Goal: Information Seeking & Learning: Compare options

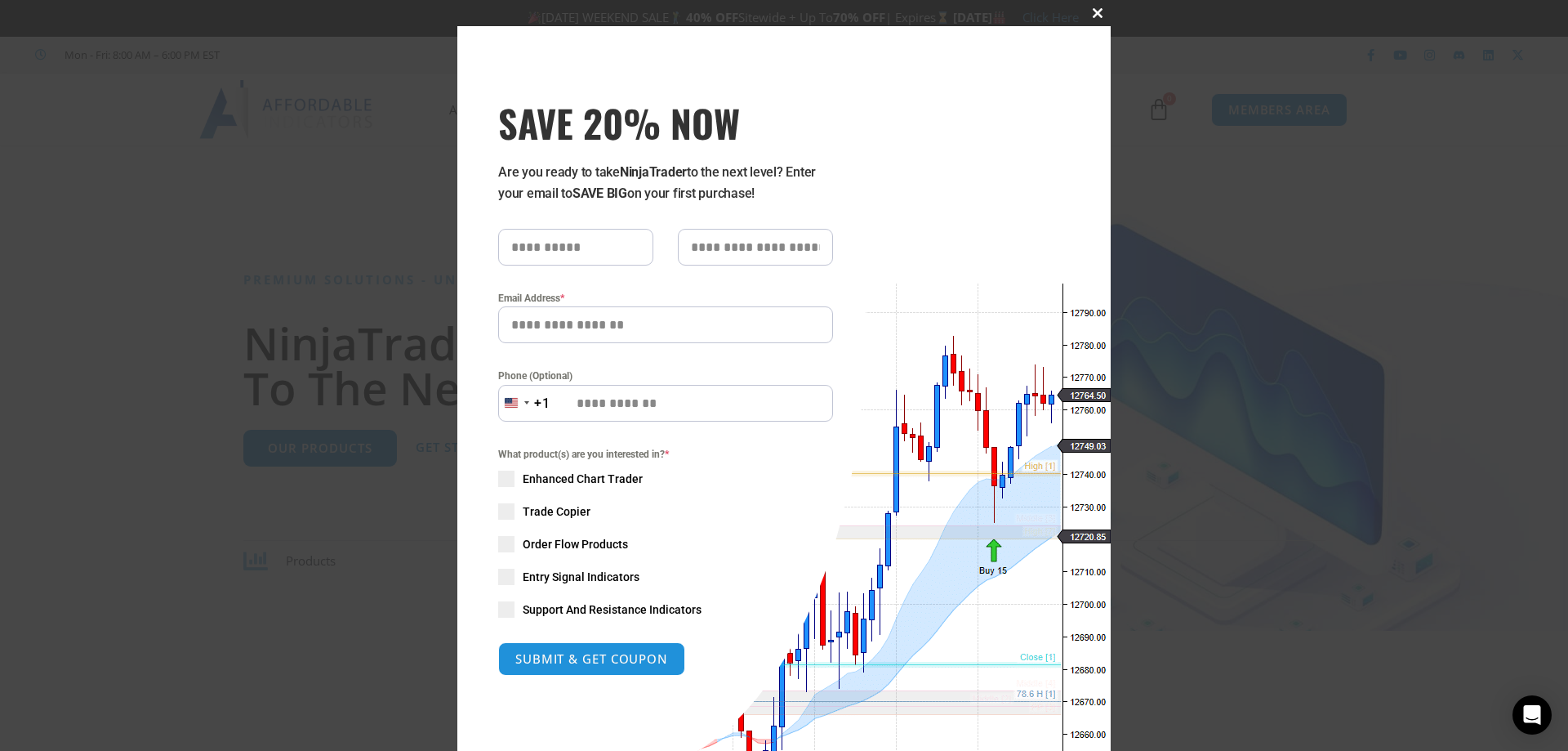
click at [1086, 14] on span at bounding box center [1098, 13] width 26 height 9
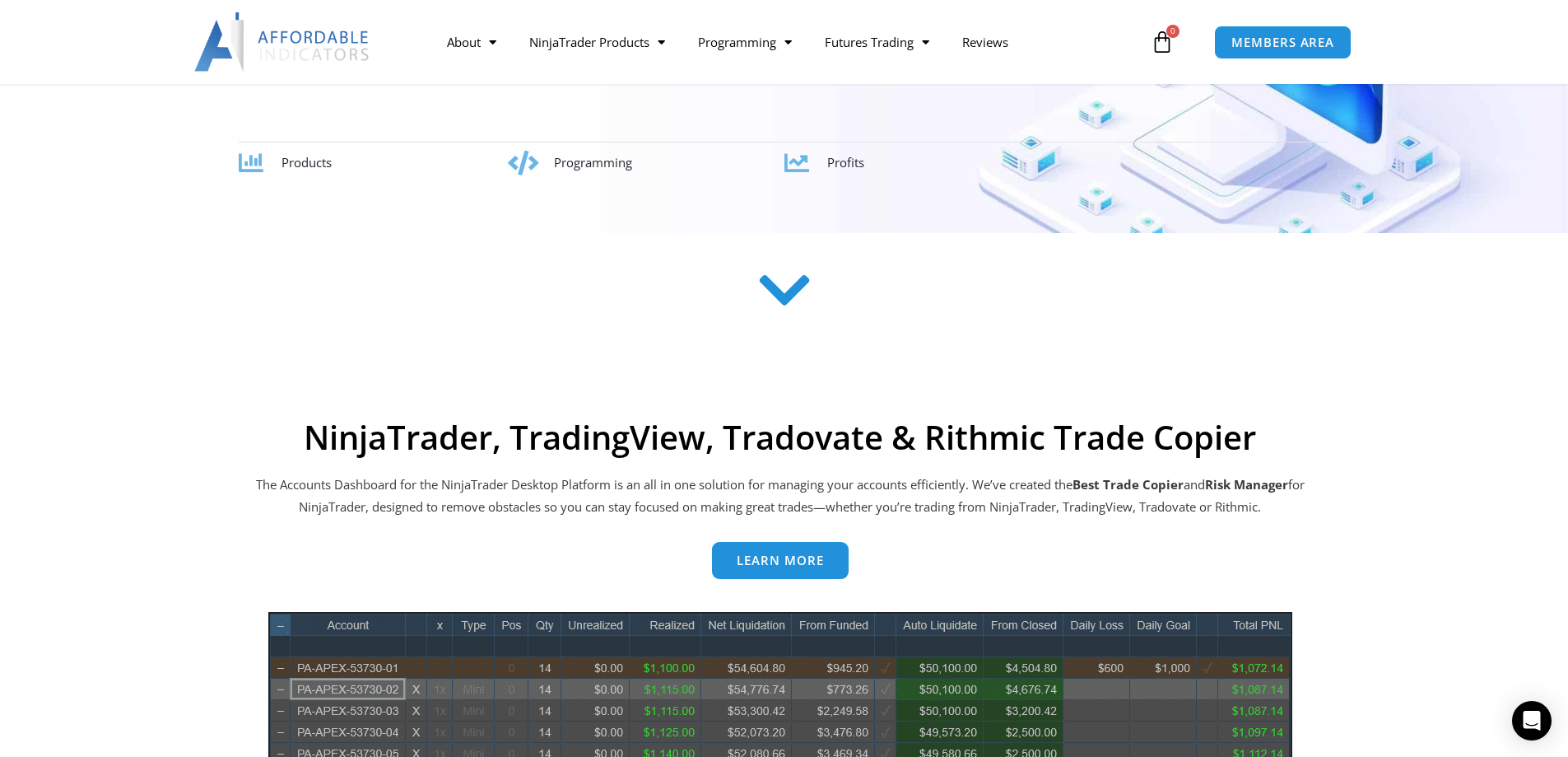
scroll to position [330, 0]
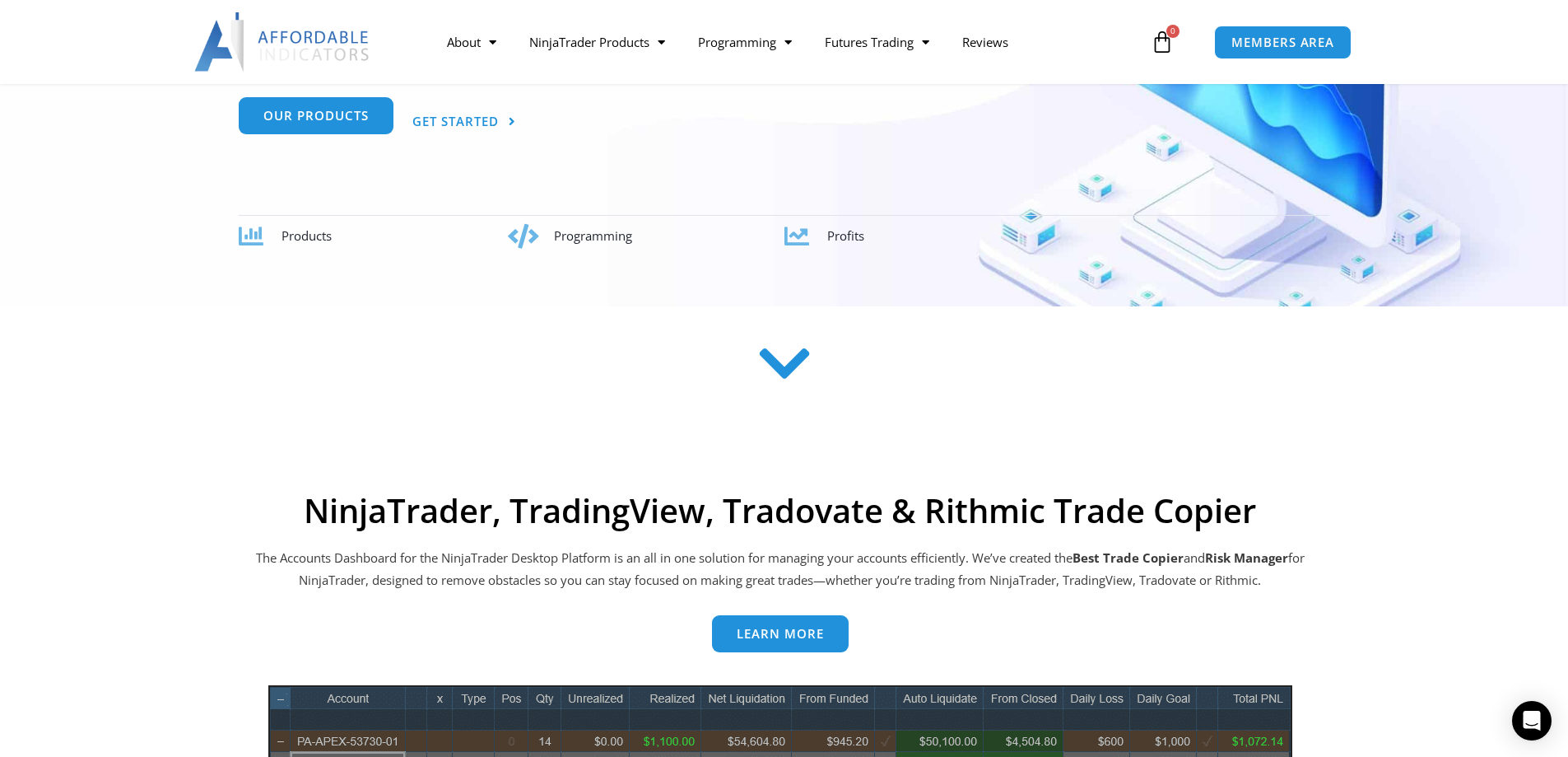
click at [314, 131] on link "Our Products" at bounding box center [315, 116] width 154 height 37
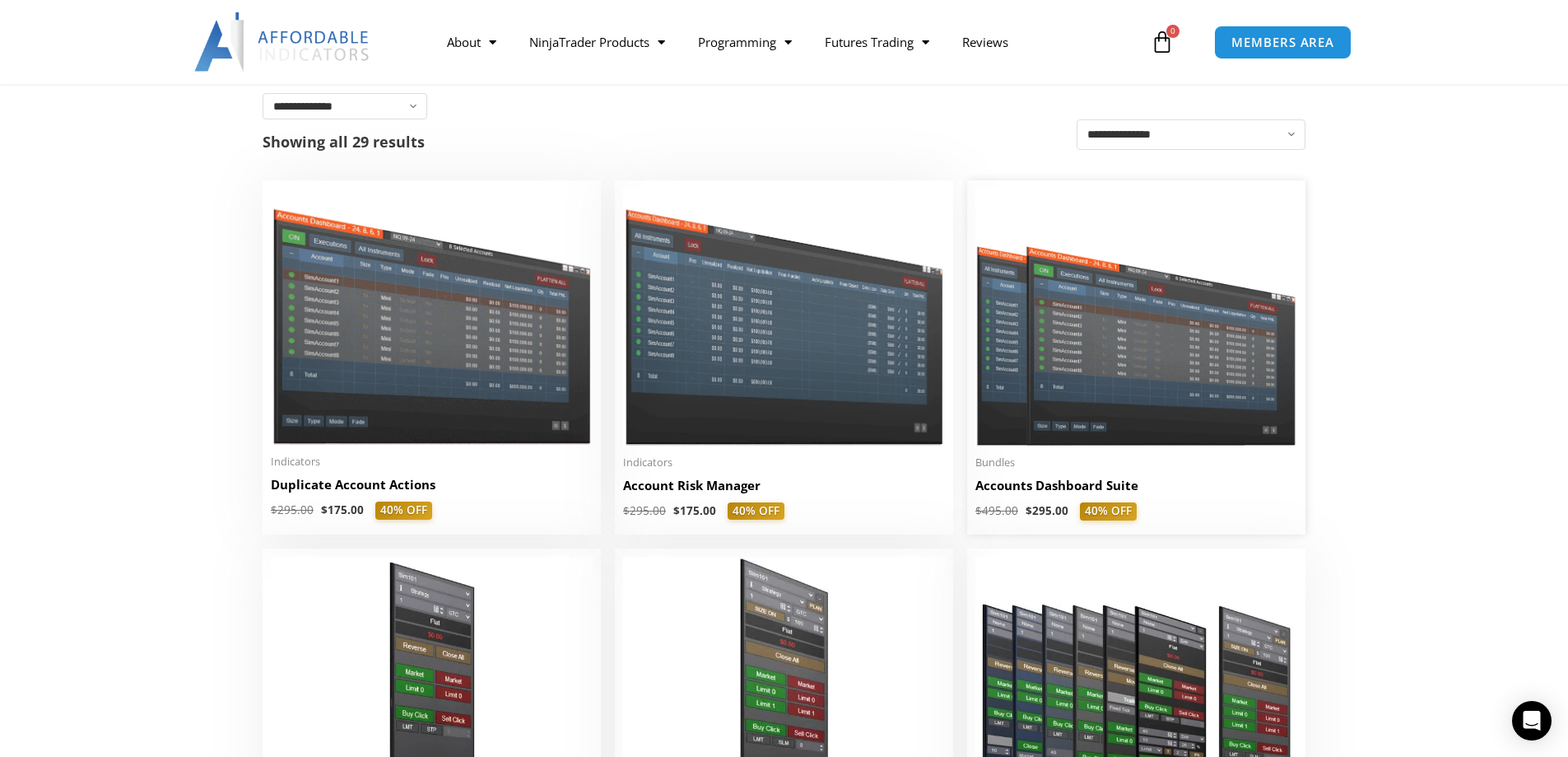
scroll to position [577, 0]
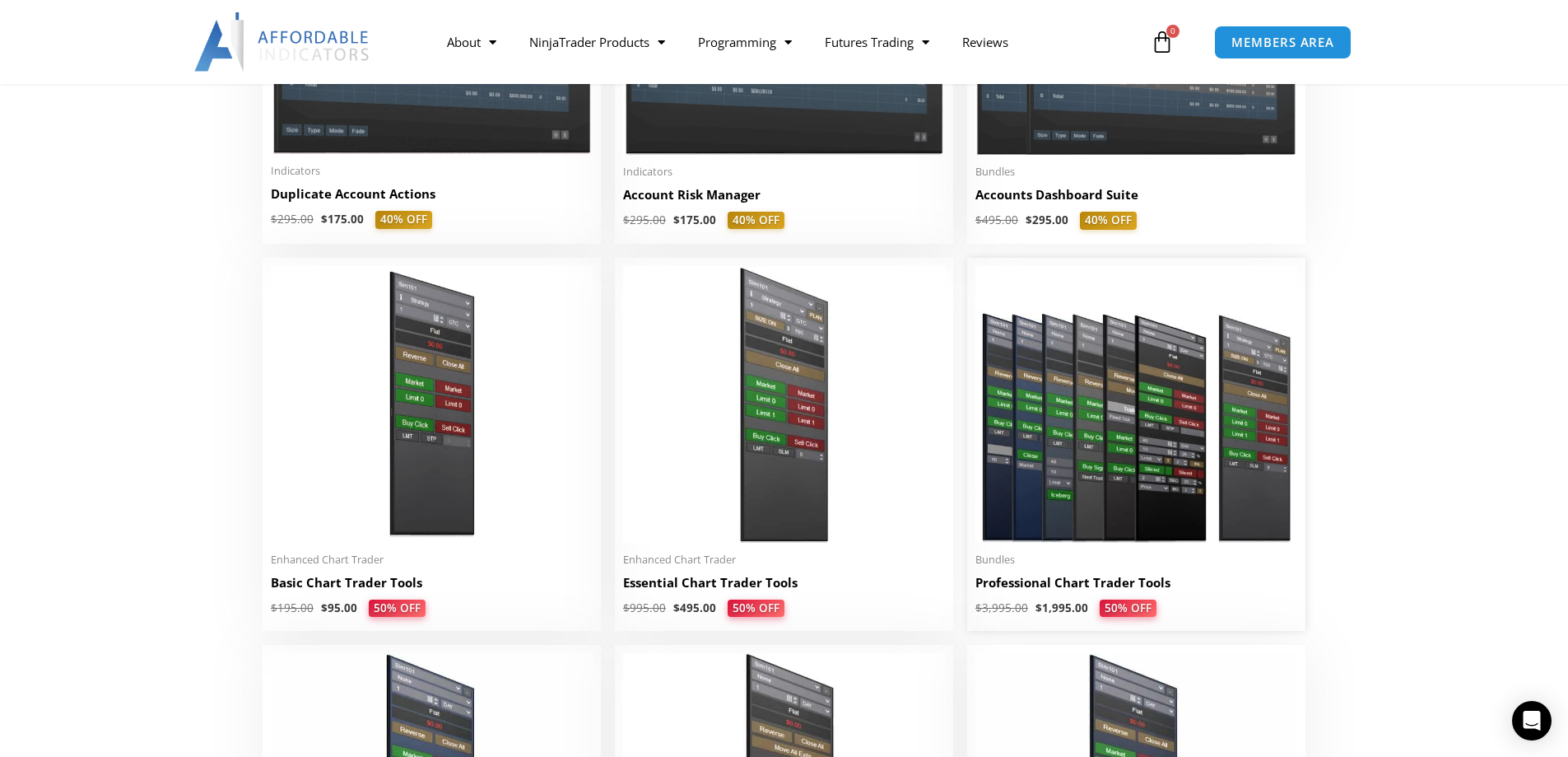
click at [1141, 463] on img at bounding box center [1136, 405] width 322 height 277
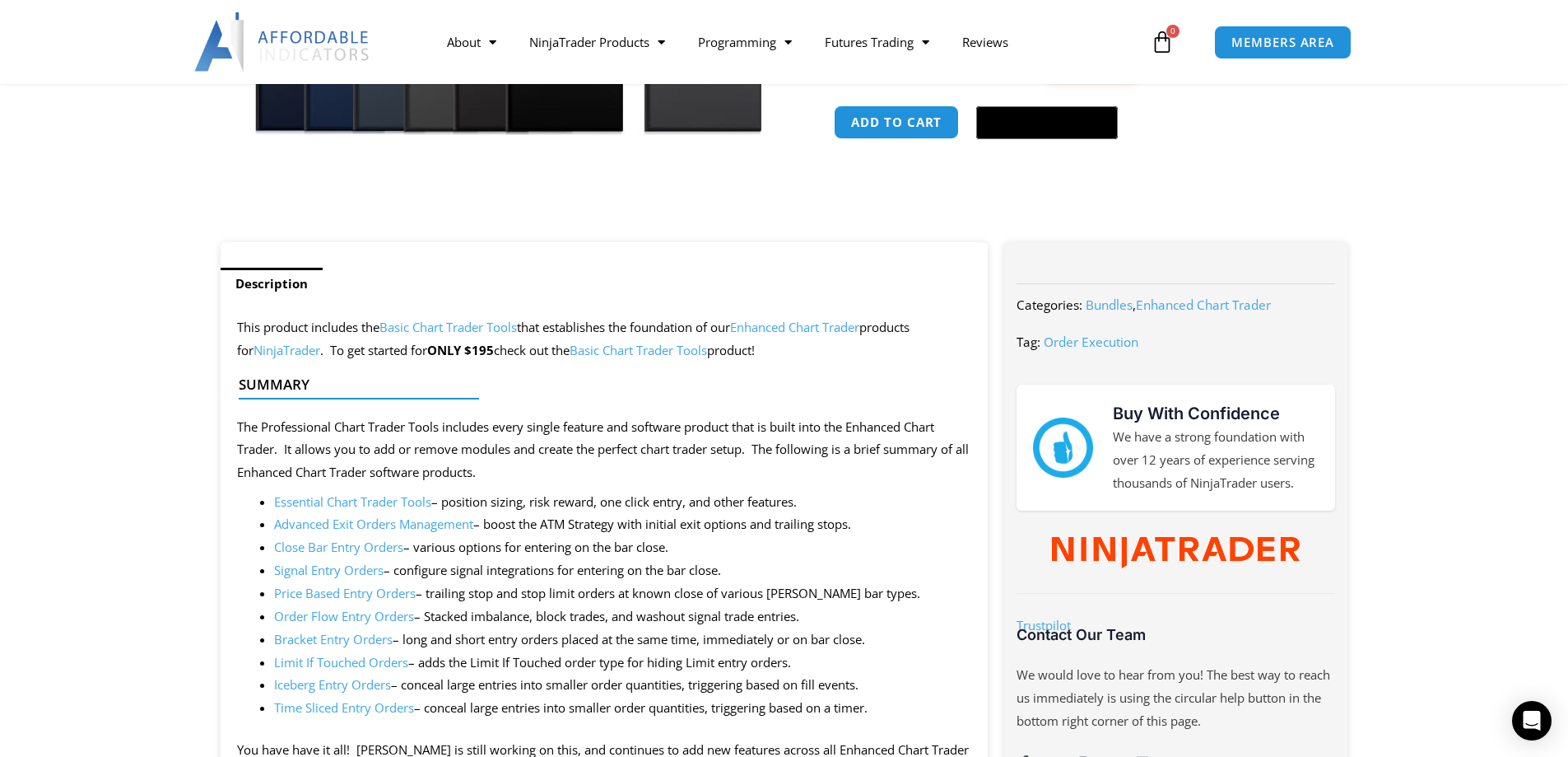
scroll to position [577, 0]
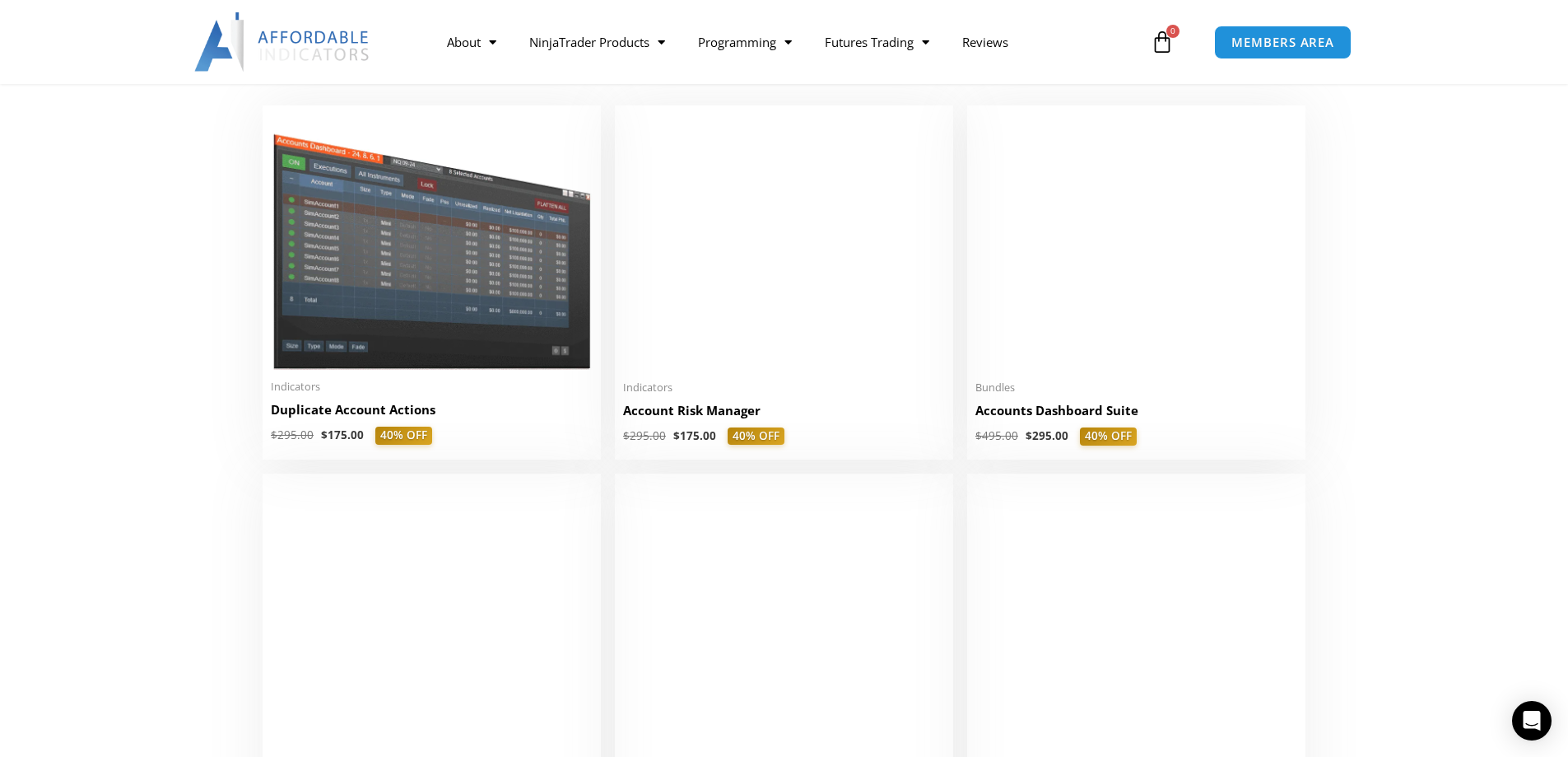
scroll to position [330, 0]
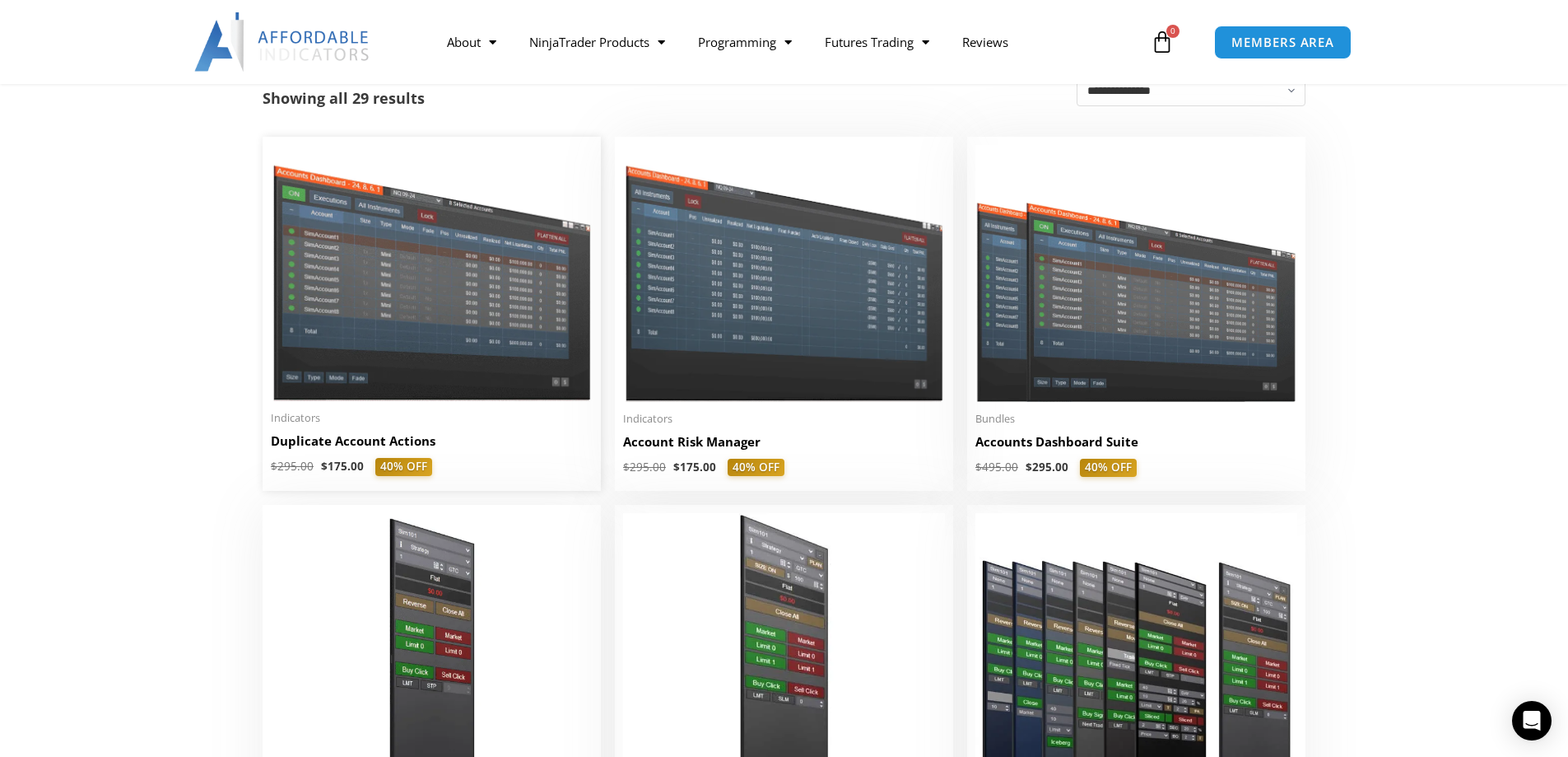
click at [499, 324] on img at bounding box center [432, 273] width 322 height 256
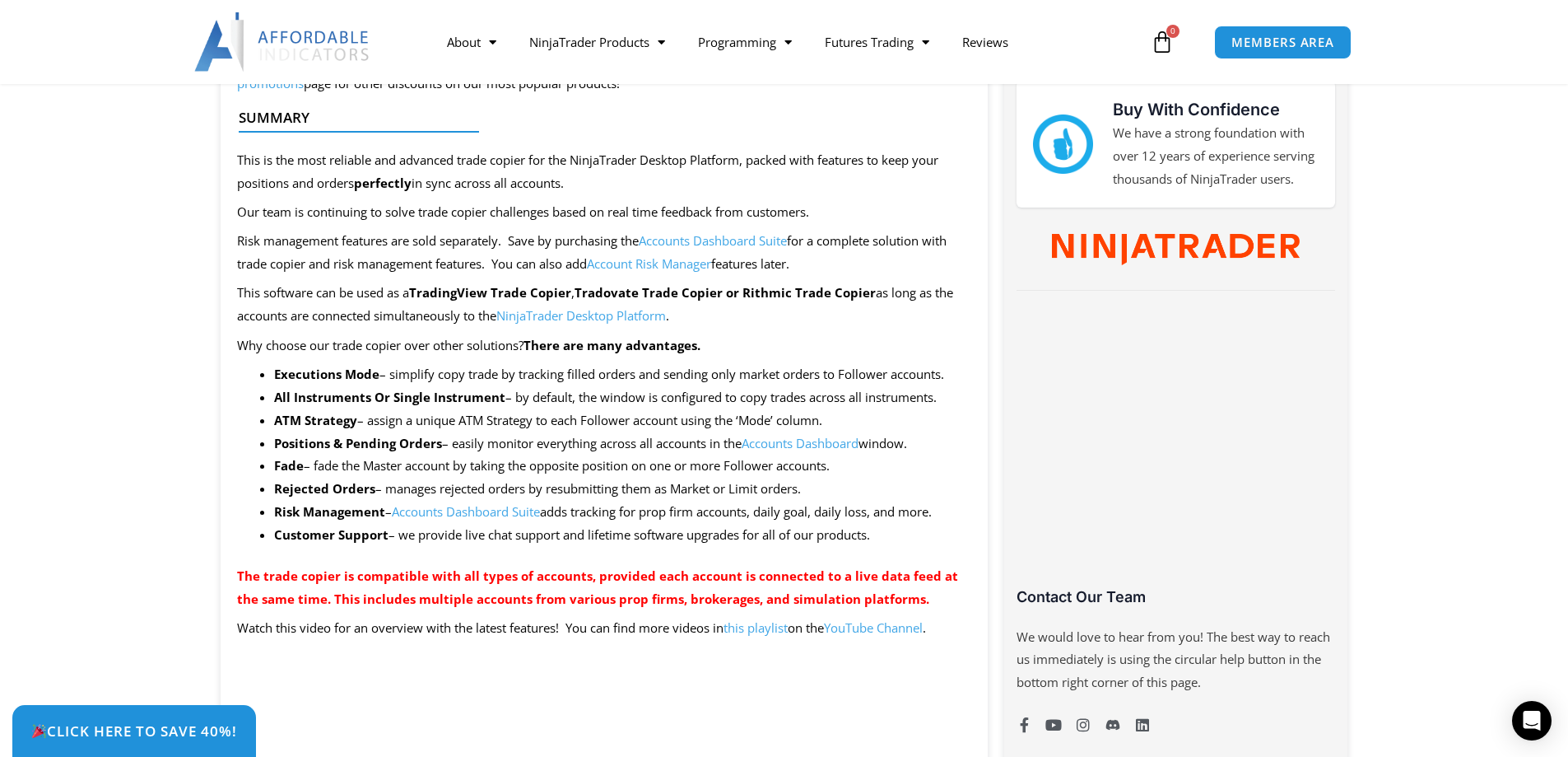
scroll to position [742, 0]
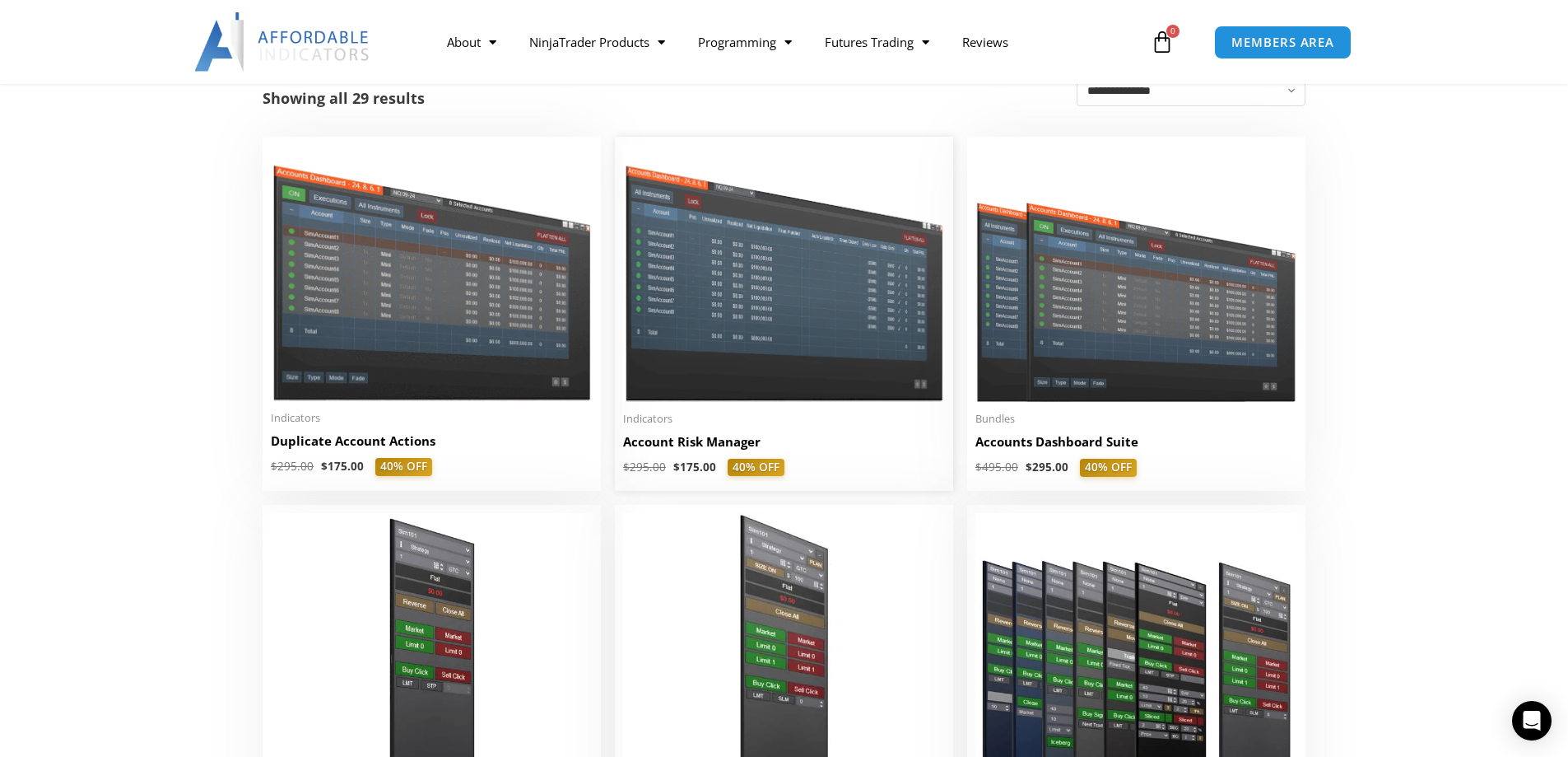
click at [840, 297] on img at bounding box center [784, 273] width 322 height 256
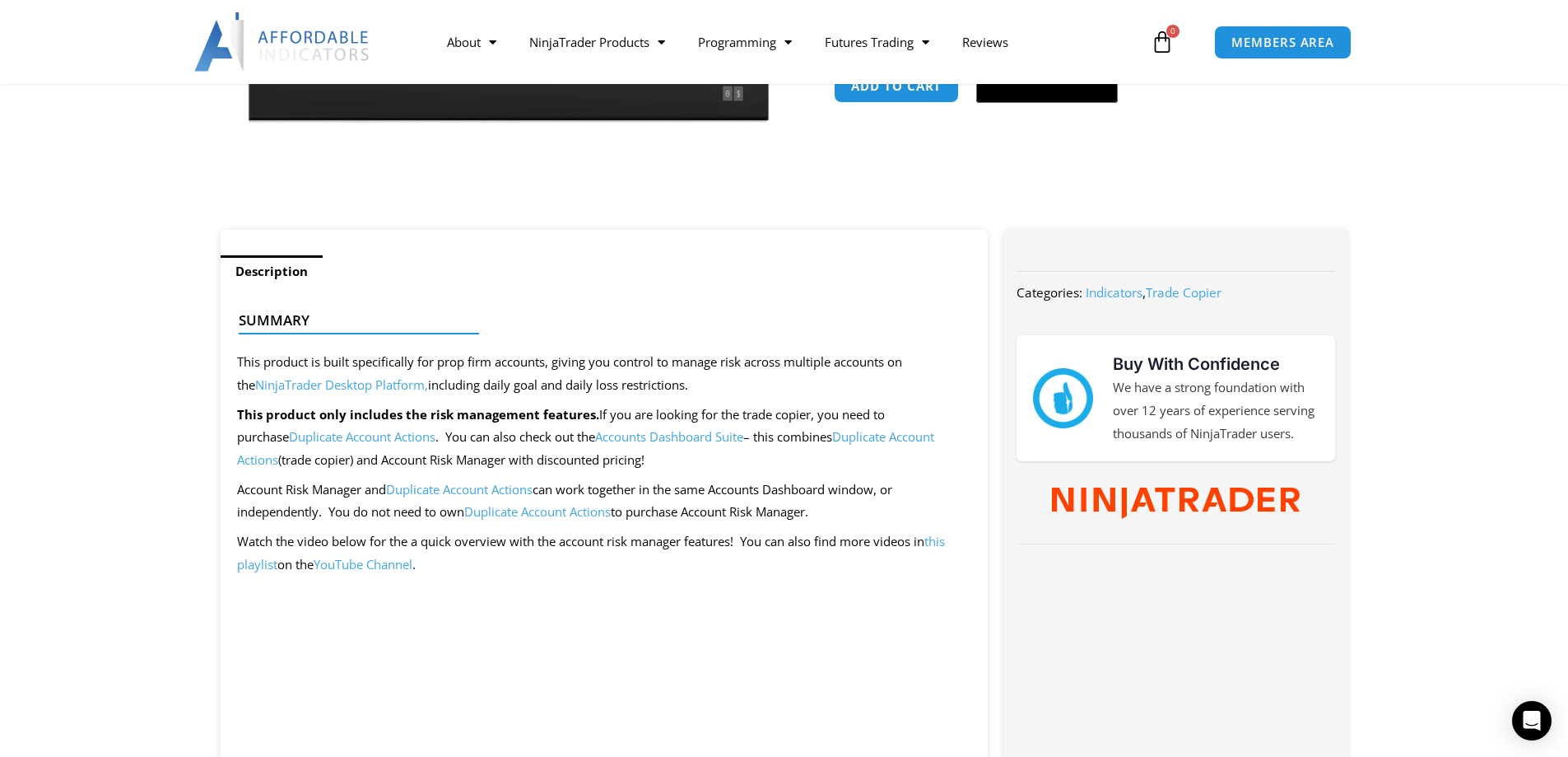
scroll to position [412, 0]
